Goal: Information Seeking & Learning: Learn about a topic

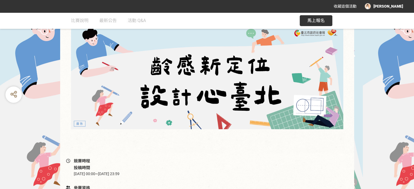
scroll to position [89, 0]
